Goal: Book appointment/travel/reservation

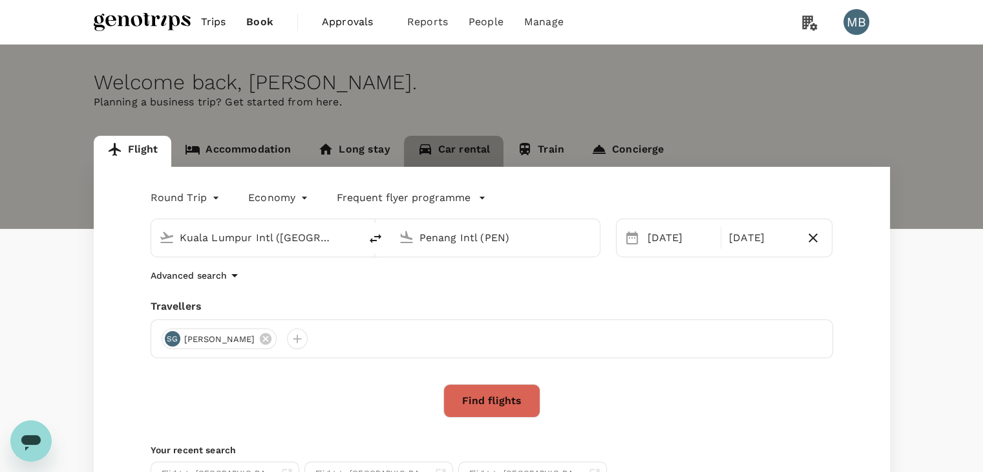
click at [446, 145] on link "Car rental" at bounding box center [454, 151] width 100 height 31
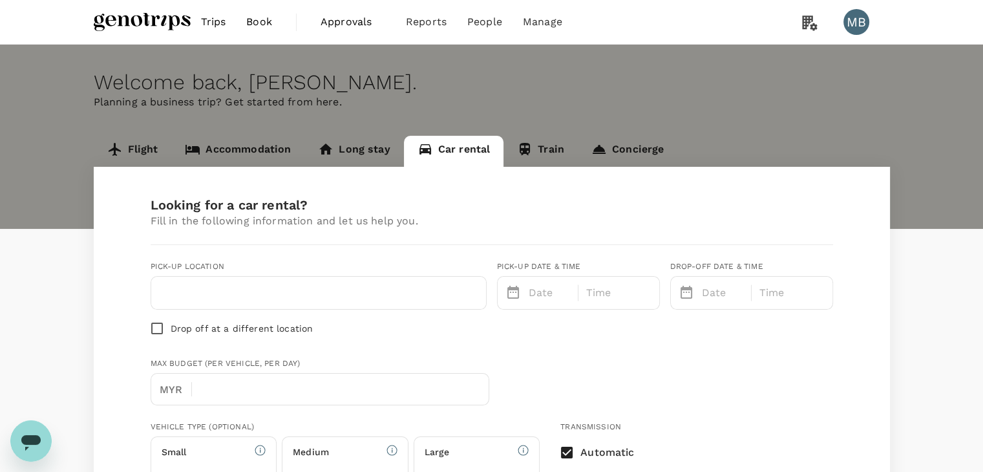
type input "Concierge booking - car-rental"
type input "hidayat@genotrips.com.my"
type input "60"
type input "01161143604"
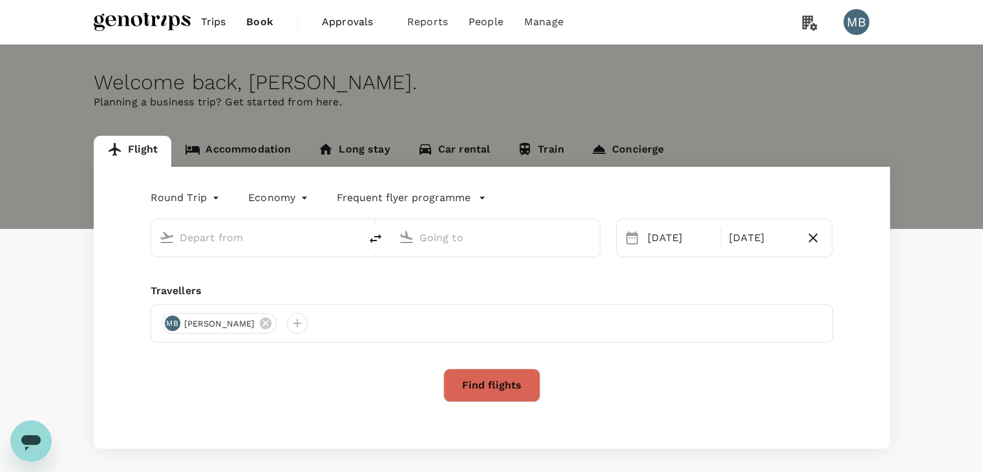
click at [256, 153] on link "Accommodation" at bounding box center [237, 151] width 133 height 31
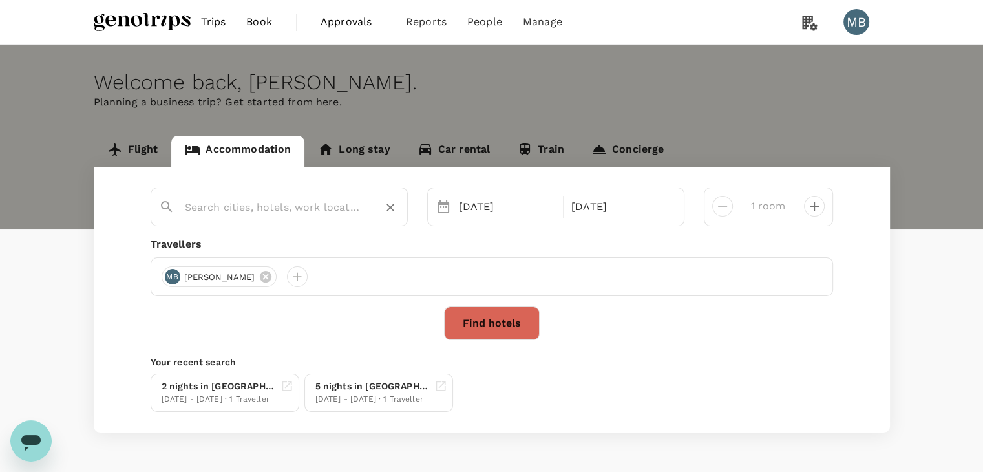
click at [275, 213] on input "text" at bounding box center [274, 207] width 178 height 20
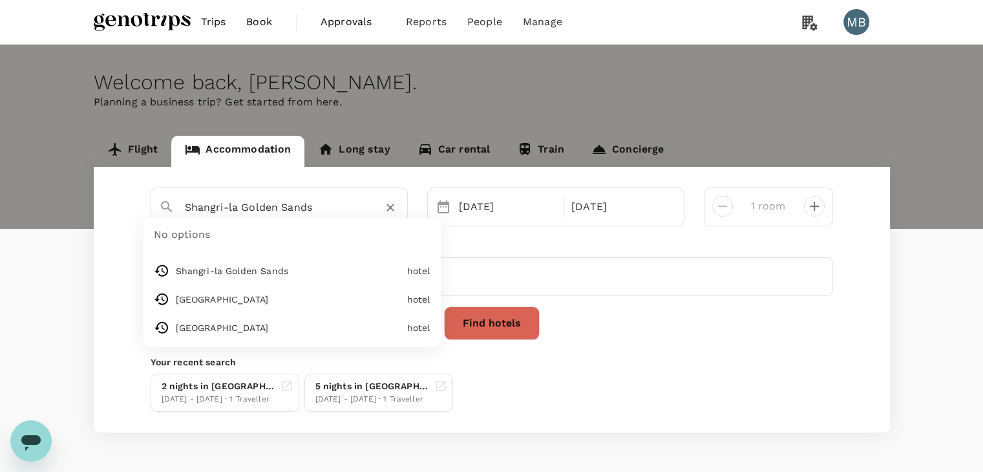
paste input "Premier Inn Abu Dhabi Airport Business Park"
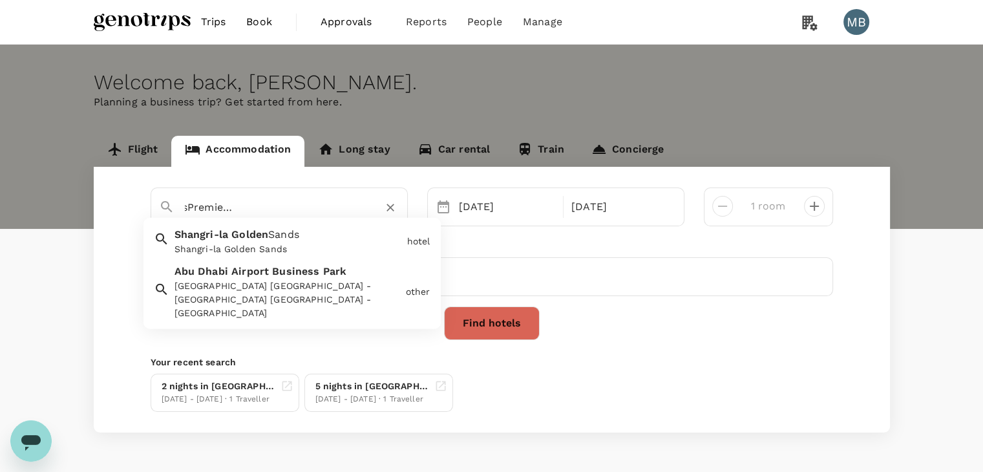
click at [313, 273] on span "Business" at bounding box center [295, 271] width 47 height 12
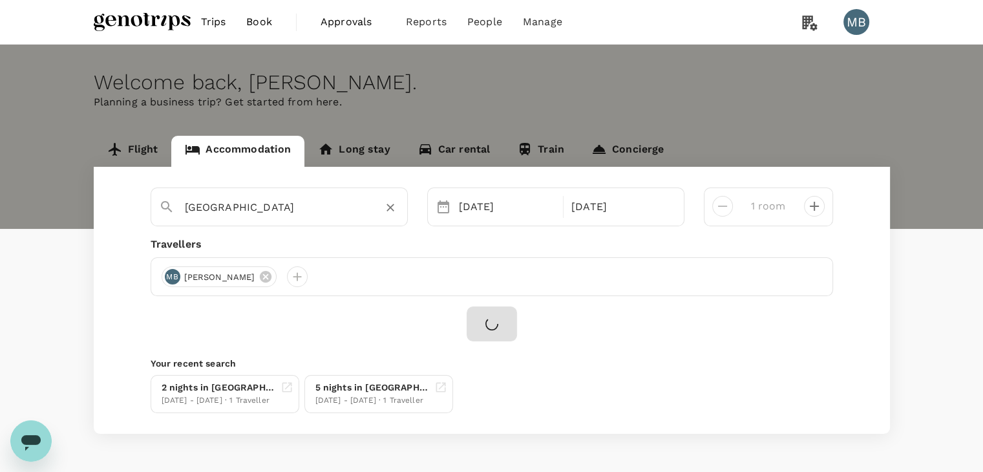
scroll to position [0, 0]
type input "Abu Dhabi Airport Business Park"
click at [467, 213] on div "19 Nov" at bounding box center [507, 207] width 107 height 26
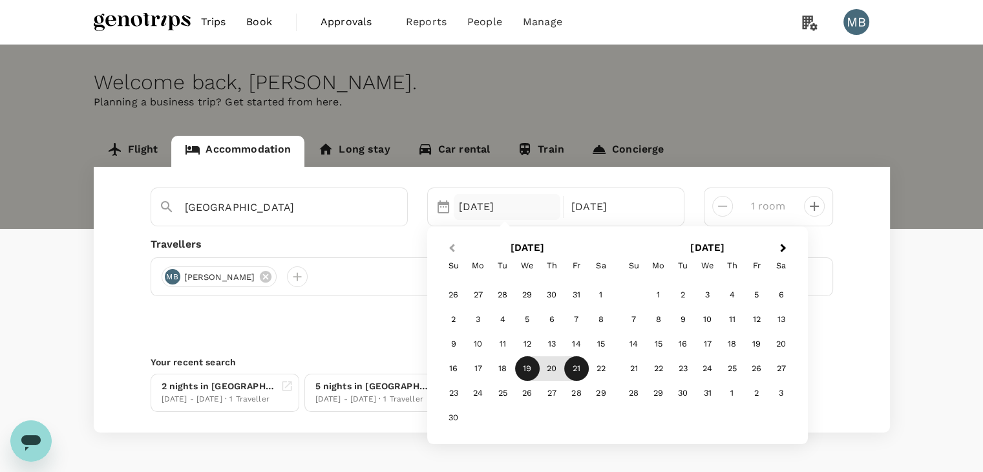
click at [452, 241] on button "Previous Month" at bounding box center [450, 248] width 21 height 21
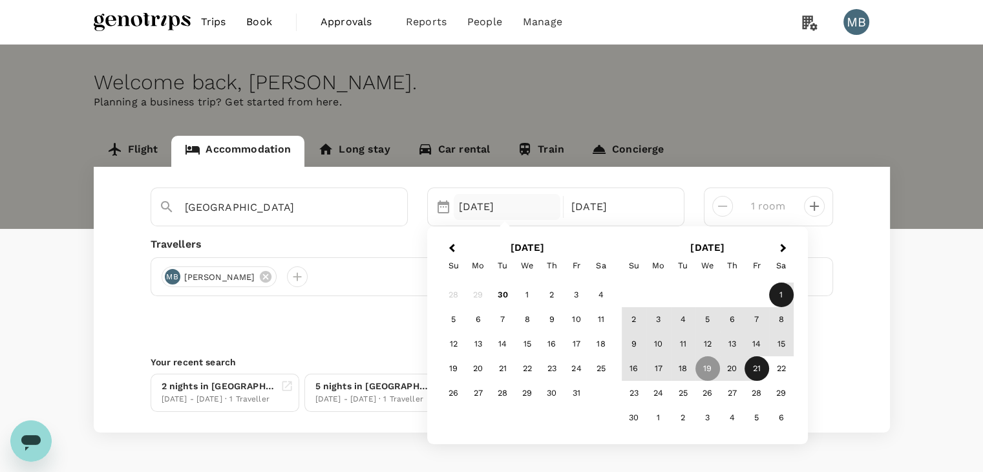
click at [777, 293] on div "1" at bounding box center [781, 294] width 25 height 25
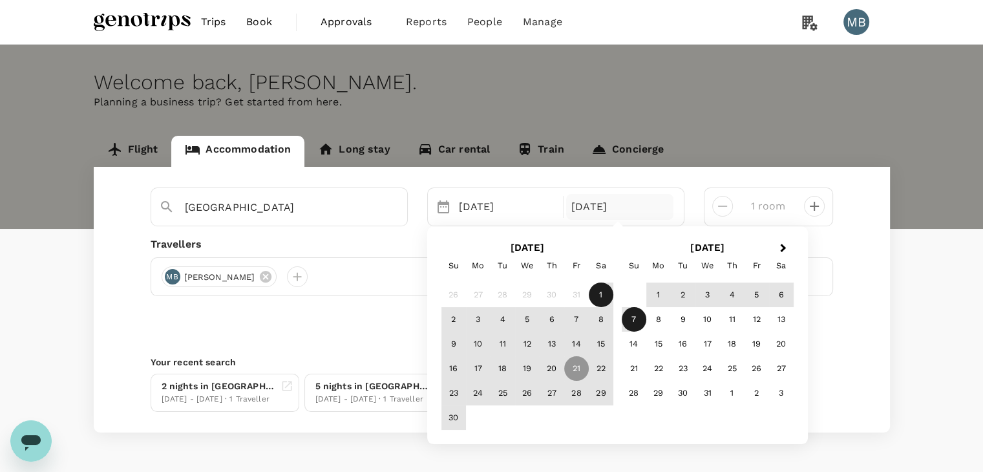
click at [627, 316] on div "7" at bounding box center [633, 319] width 25 height 25
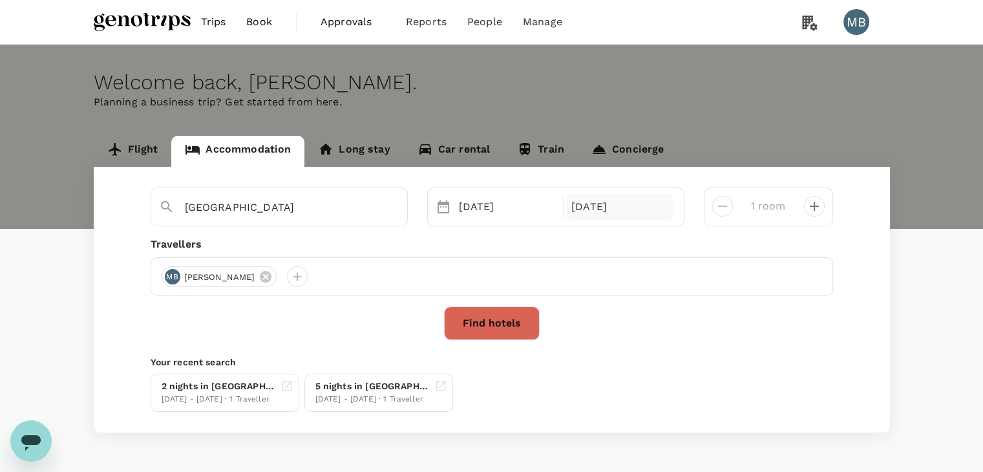
click at [601, 194] on div "07 Dec" at bounding box center [619, 207] width 107 height 26
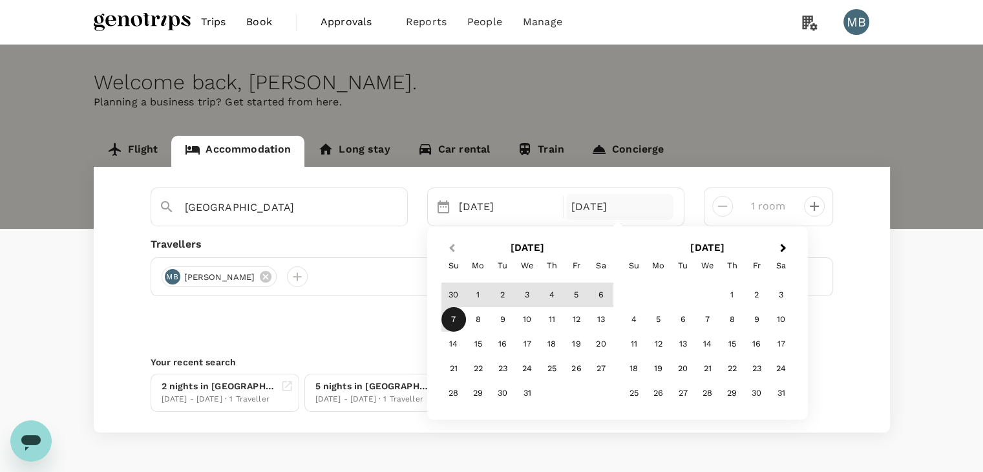
click at [452, 244] on span "Previous Month" at bounding box center [452, 248] width 0 height 15
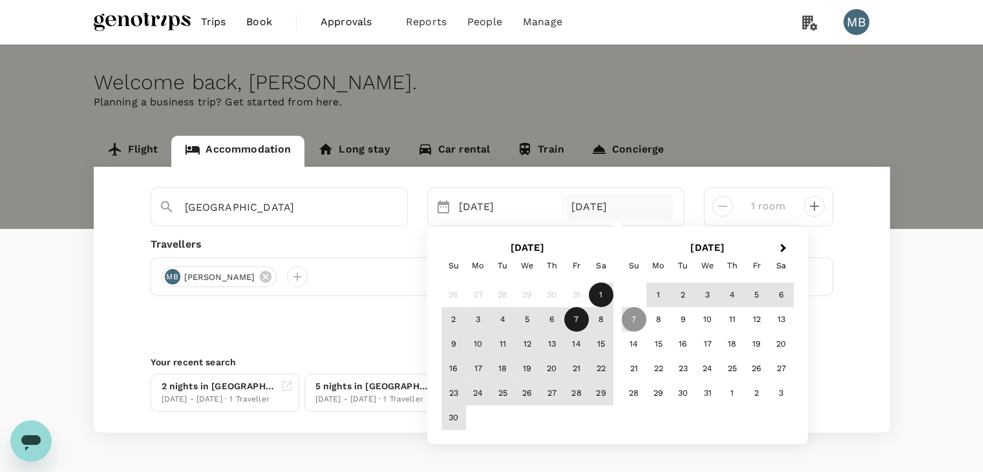
click at [572, 315] on div "7" at bounding box center [576, 319] width 25 height 25
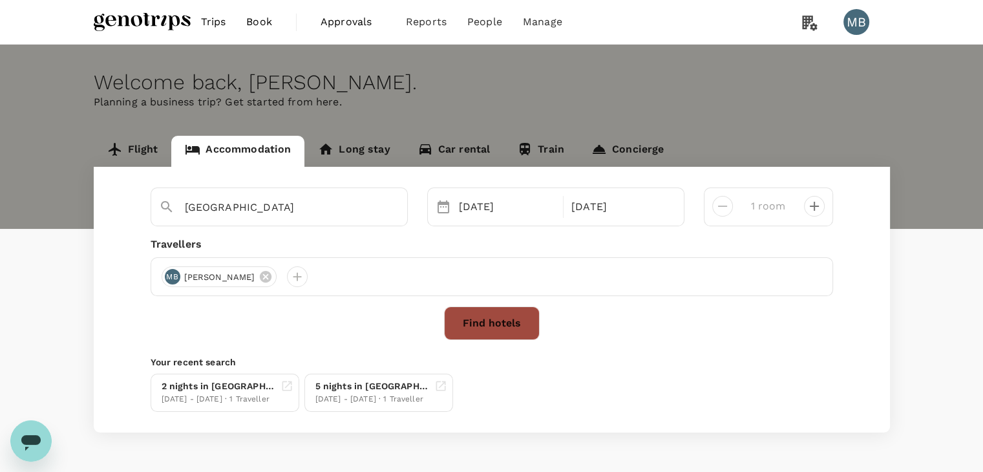
click at [516, 325] on button "Find hotels" at bounding box center [492, 323] width 96 height 34
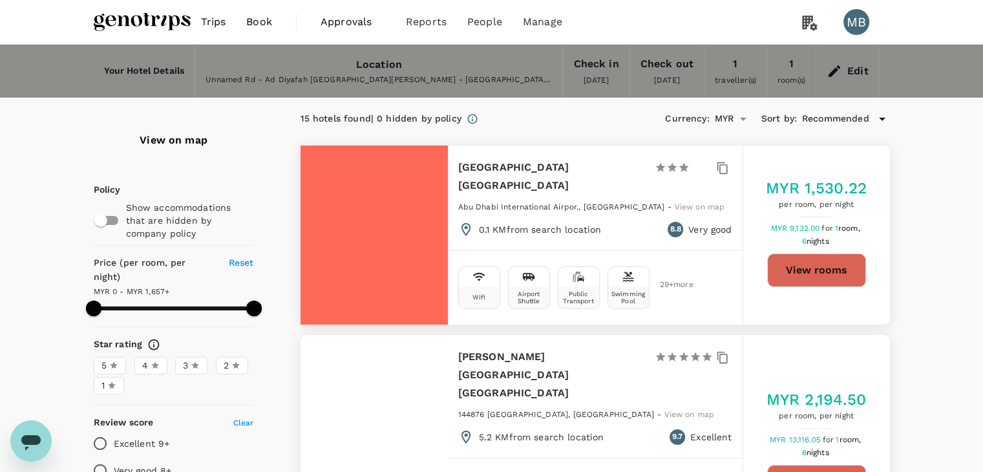
type input "1656"
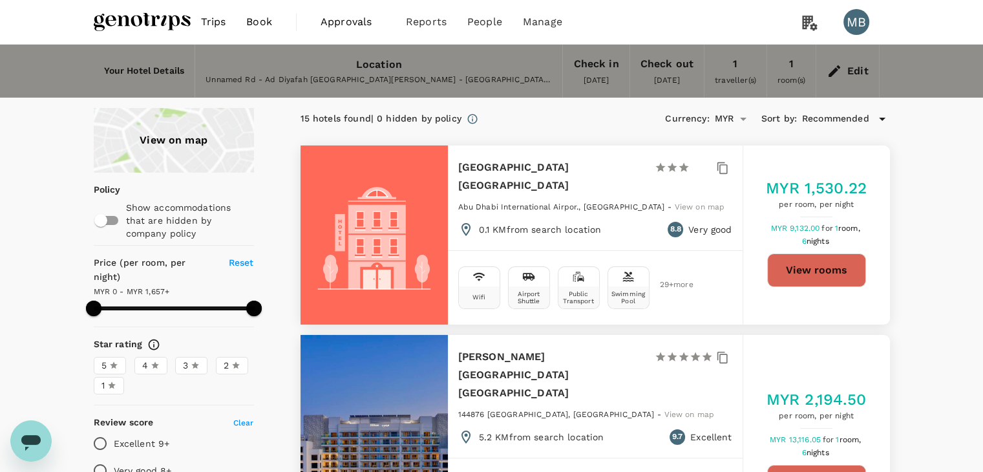
click at [796, 266] on button "View rooms" at bounding box center [816, 270] width 99 height 34
click at [842, 71] on div "Edit" at bounding box center [847, 70] width 63 height 45
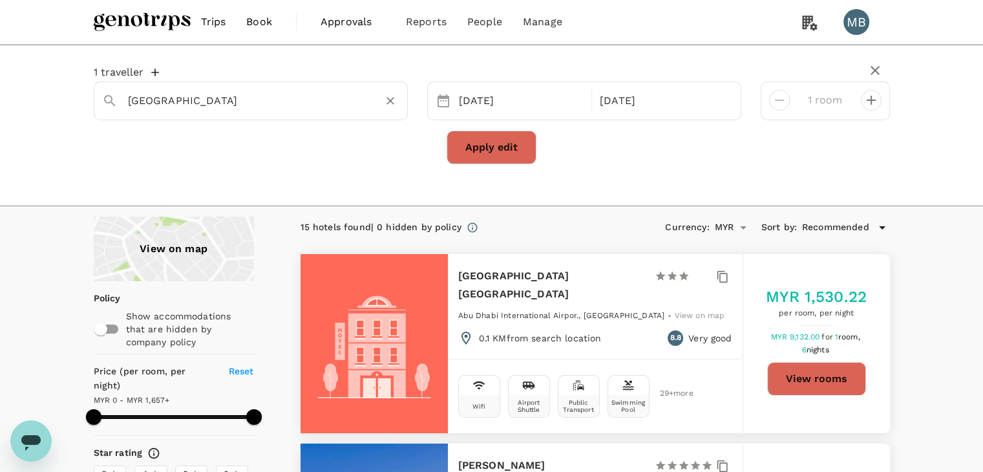
type input "Unnamed Rd"
click at [386, 99] on icon "Clear" at bounding box center [390, 100] width 13 height 13
click at [313, 107] on input "text" at bounding box center [245, 100] width 235 height 20
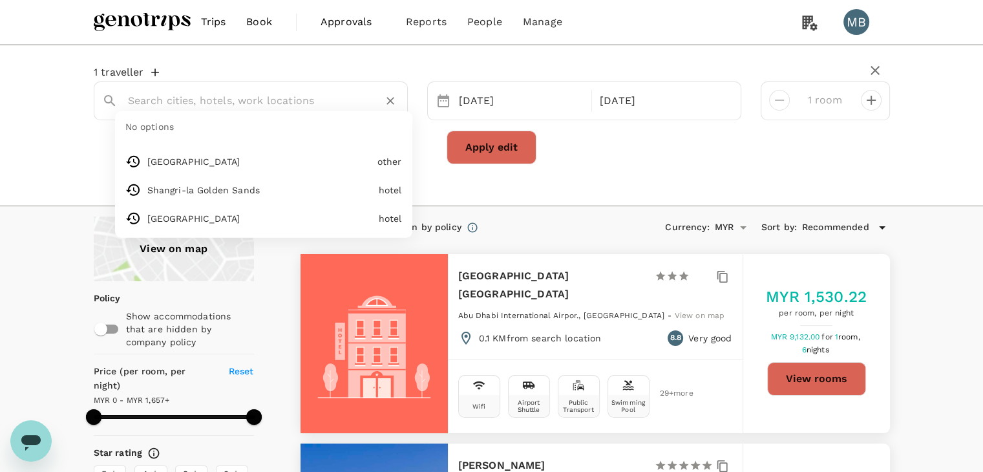
paste input "Premier Inn Abu Dhabi Airport Business Park"
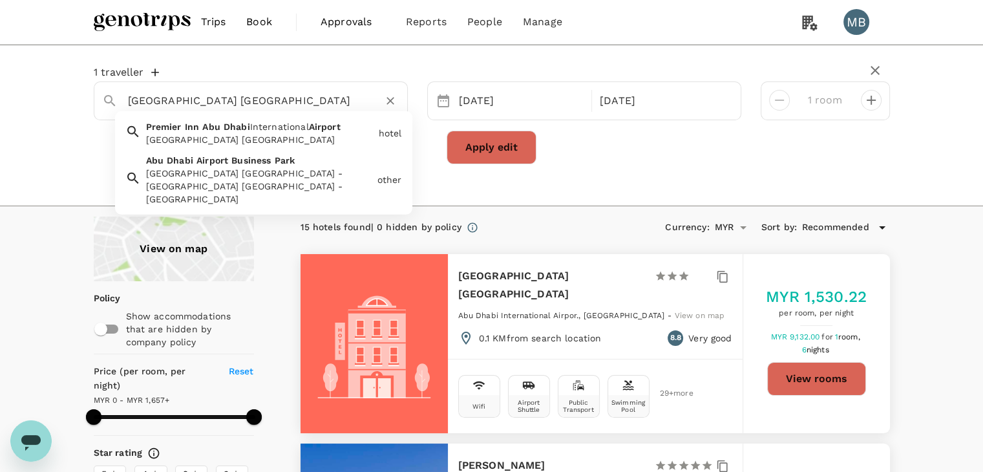
click at [298, 163] on div "Abu Dhabi Airport Business Park Abu Dhabi Airport Business Park - Ad Diyafah St…" at bounding box center [256, 177] width 231 height 57
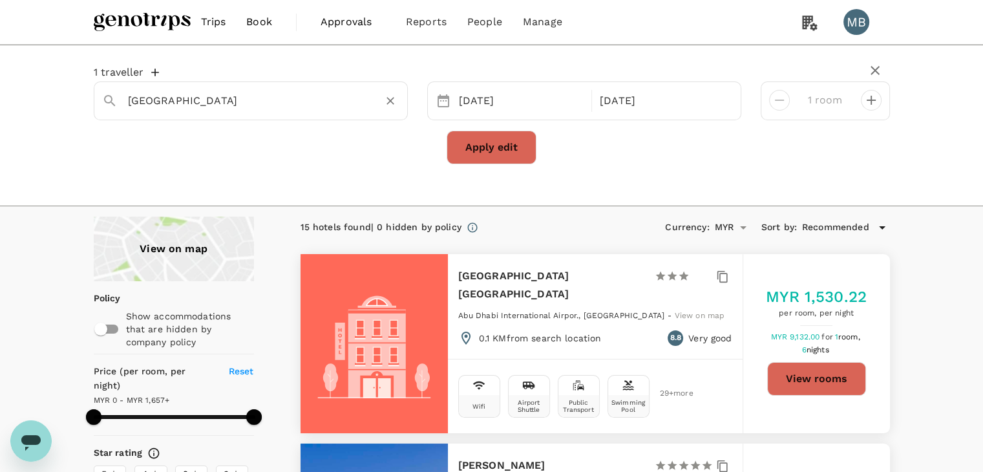
type input "Abu Dhabi Airport Business Park"
click at [481, 155] on button "Apply edit" at bounding box center [491, 147] width 90 height 34
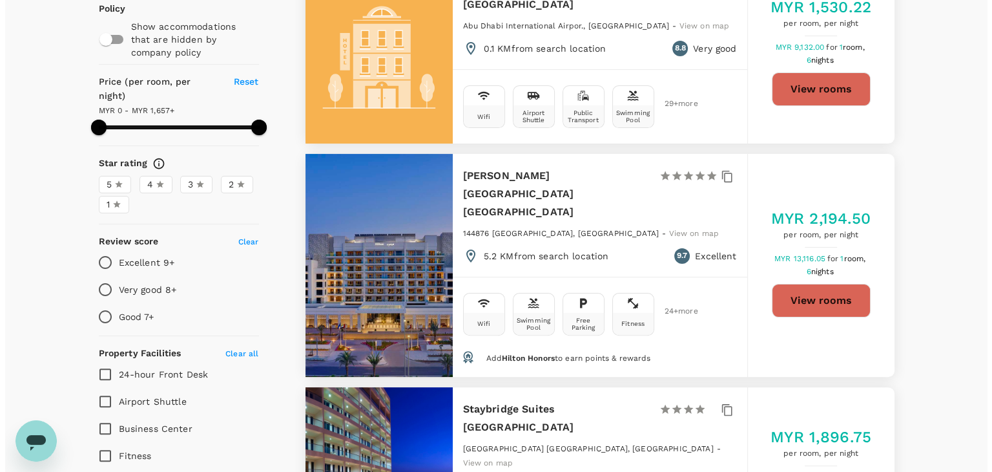
scroll to position [65, 0]
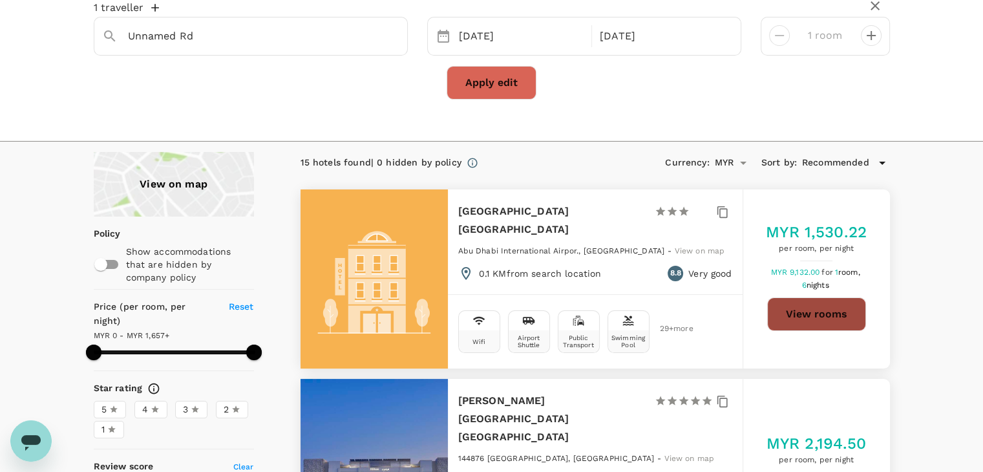
click at [839, 309] on button "View rooms" at bounding box center [816, 314] width 99 height 34
type input "1656"
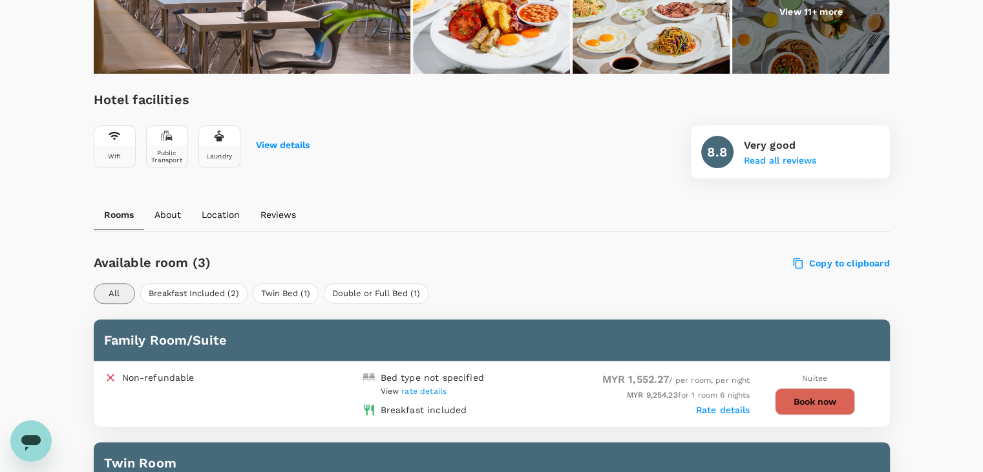
scroll to position [323, 0]
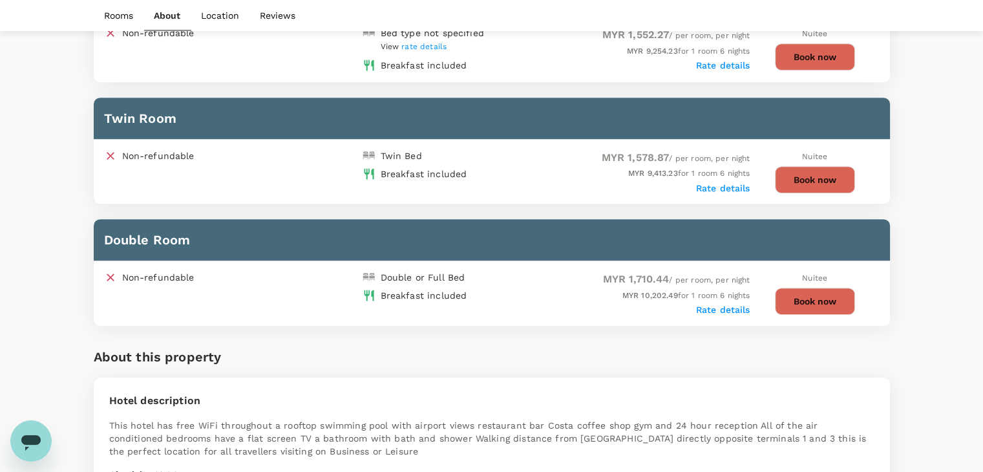
scroll to position [641, 0]
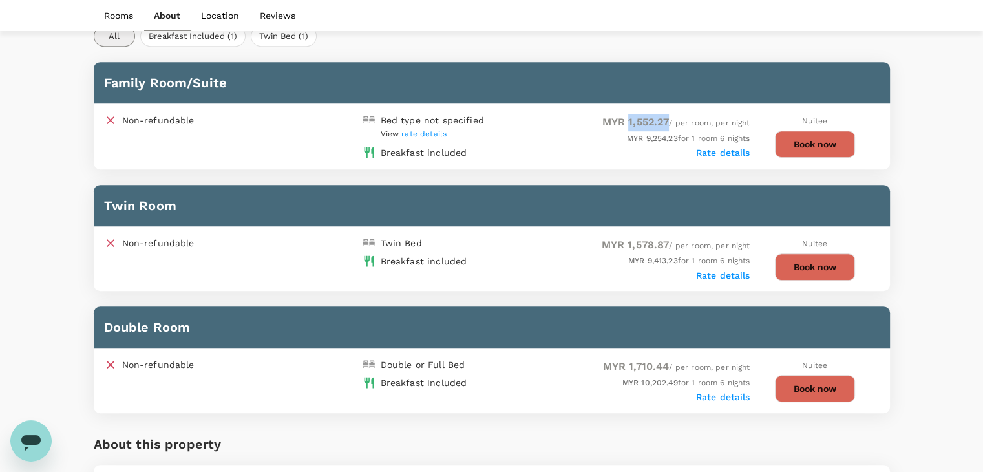
drag, startPoint x: 623, startPoint y: 120, endPoint x: 665, endPoint y: 120, distance: 42.0
click at [665, 120] on span "MYR 1,552.27" at bounding box center [635, 122] width 67 height 12
copy span "1,552.27"
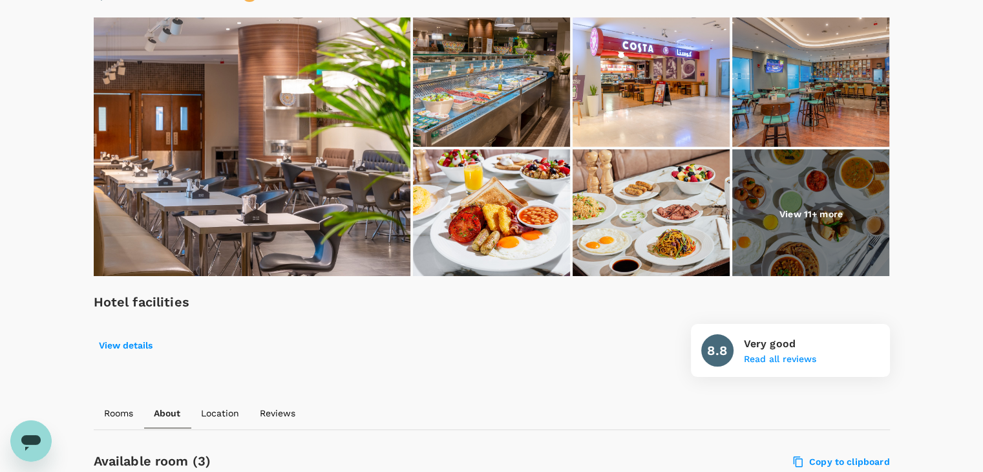
scroll to position [0, 0]
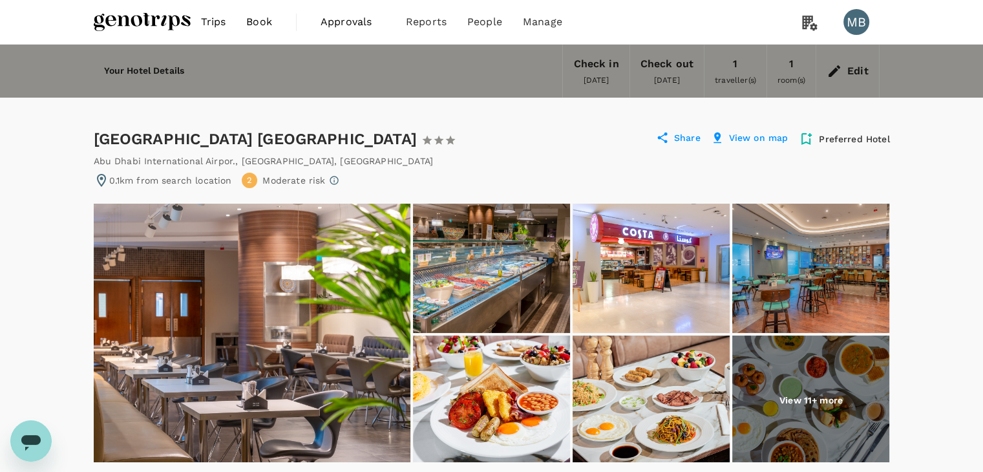
click at [850, 66] on div "Edit" at bounding box center [857, 71] width 21 height 18
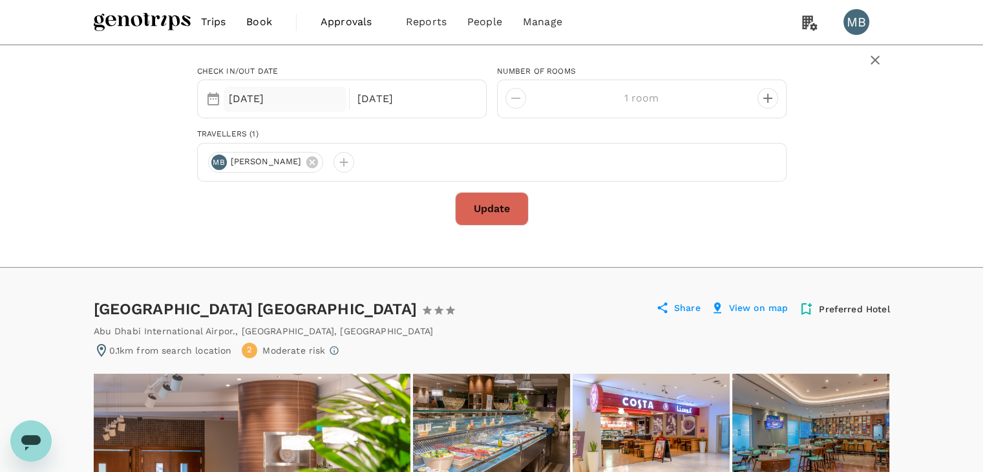
click at [295, 99] on div "01 Nov" at bounding box center [285, 99] width 123 height 25
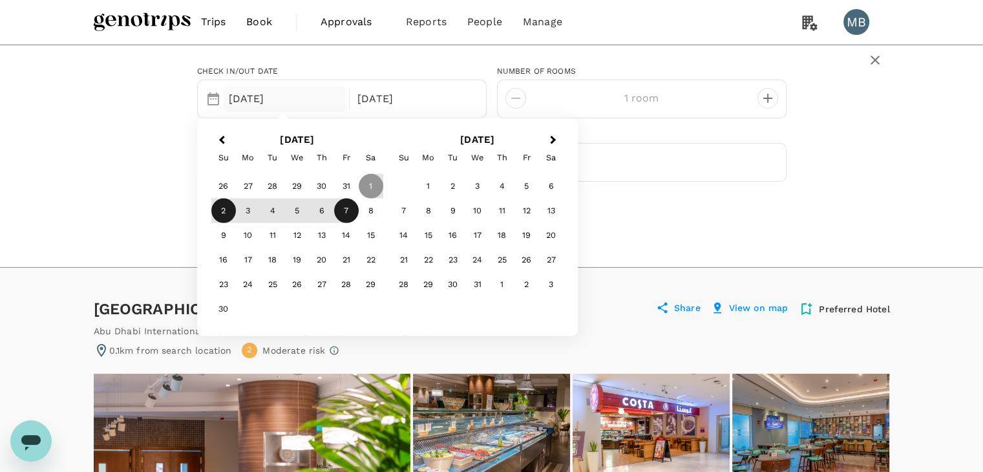
click at [224, 209] on div "2" at bounding box center [223, 210] width 25 height 25
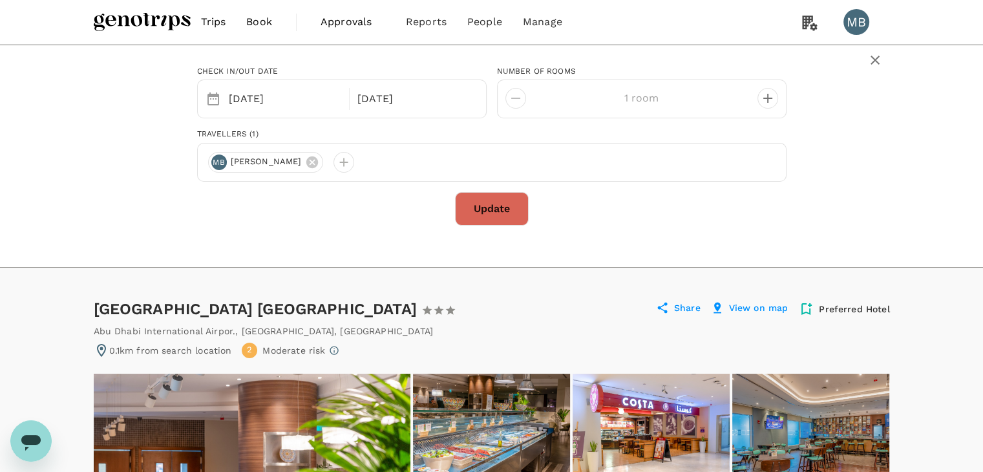
click at [155, 202] on div "Check in/out date Selected date: Sunday, November 2nd, 2025 02 Nov 07 Nov numbe…" at bounding box center [492, 141] width 796 height 170
click at [485, 200] on button "Update" at bounding box center [492, 209] width 74 height 34
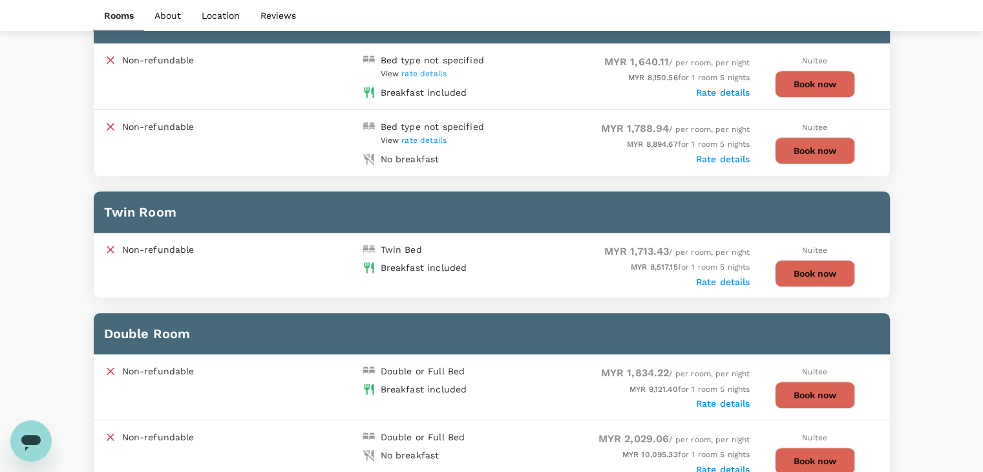
scroll to position [677, 0]
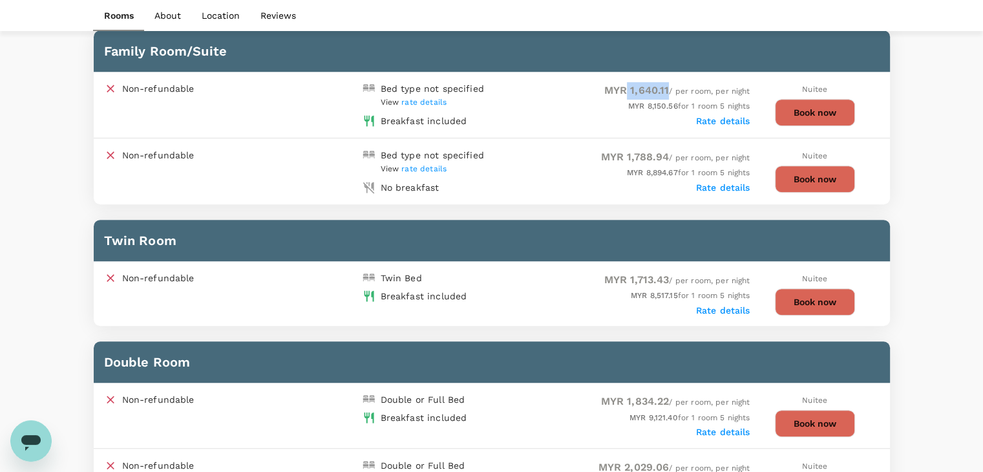
drag, startPoint x: 625, startPoint y: 87, endPoint x: 667, endPoint y: 88, distance: 41.4
click at [667, 88] on span "MYR 1,640.11 / per room, per night" at bounding box center [677, 91] width 146 height 9
copy span "1,640.11"
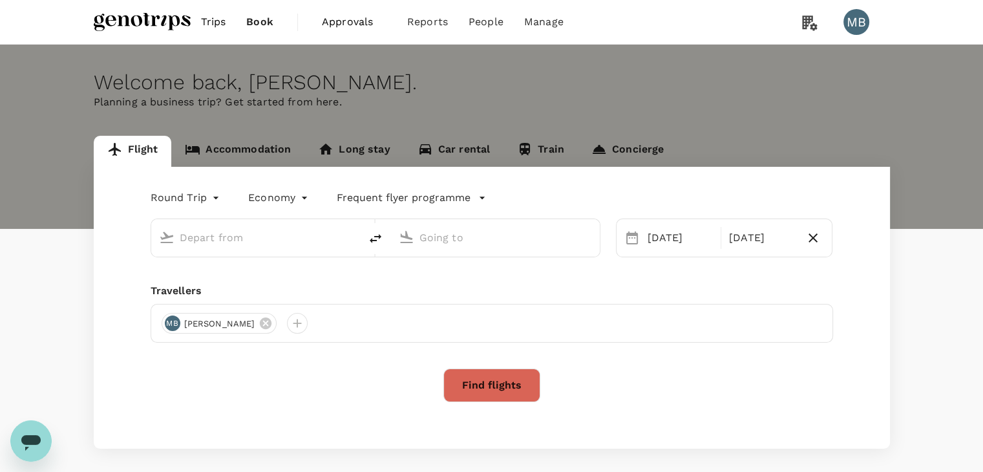
type input "Kuala Lumpur Intl ([GEOGRAPHIC_DATA])"
type input "Penang Intl (PEN)"
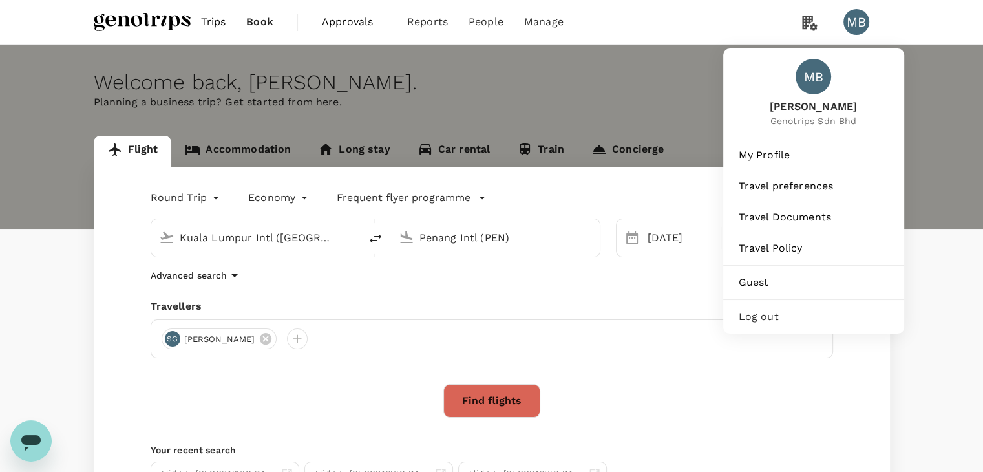
click at [826, 324] on span "Log out" at bounding box center [813, 317] width 150 height 16
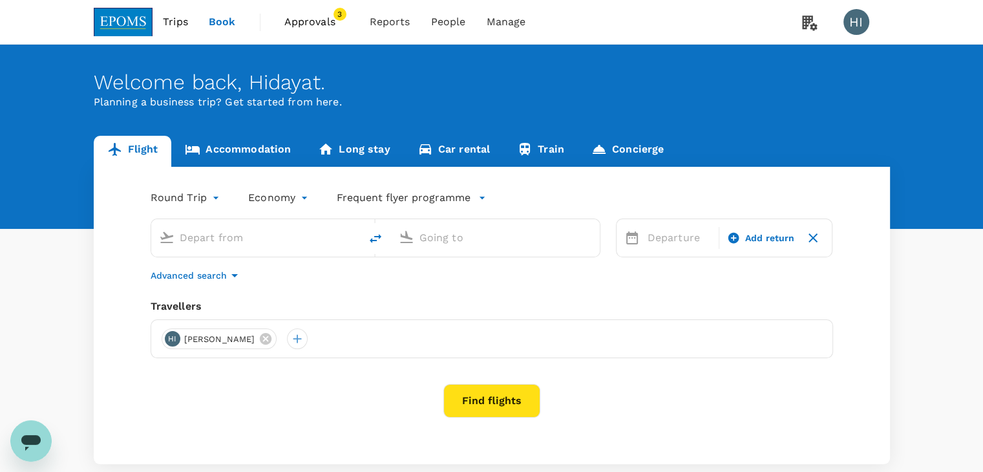
type input "roundtrip"
type input "Kota Kinabalu Intl (BKI)"
type input "Miri Intl (MYY)"
